Goal: Navigation & Orientation: Go to known website

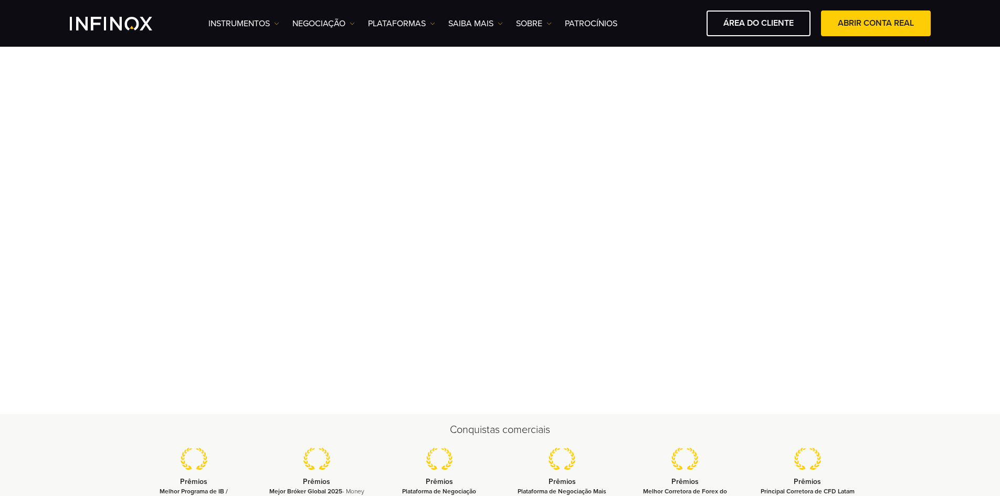
scroll to position [105, 0]
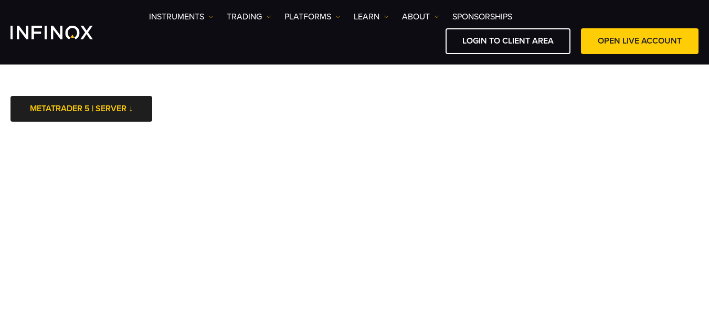
scroll to position [210, 0]
